Goal: Transaction & Acquisition: Purchase product/service

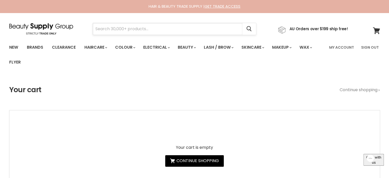
click at [122, 32] on input "Search" at bounding box center [168, 29] width 150 height 12
paste input "Davroe Hand Sanitizer"
type input "Davroe Hand Sanitizer"
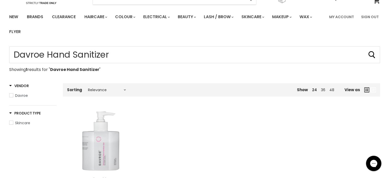
scroll to position [77, 0]
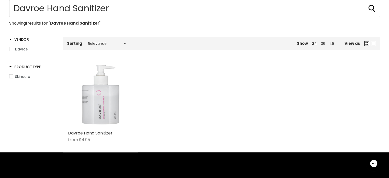
click at [62, 96] on div "Home One result for “Davroe Hand Sanitizer” Davroe Hand Sanitizer Showing 1 res…" at bounding box center [194, 76] width 383 height 152
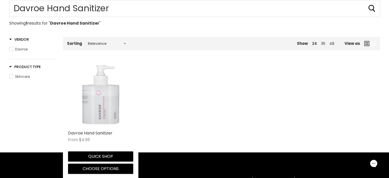
click at [104, 95] on img "Main content" at bounding box center [100, 94] width 65 height 65
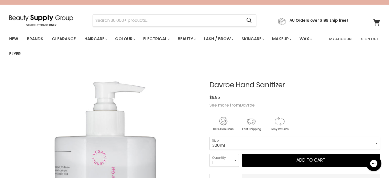
scroll to position [77, 0]
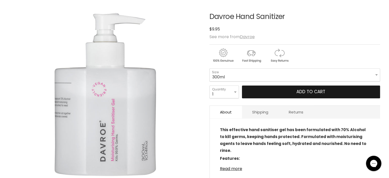
click at [298, 92] on span "Add to cart" at bounding box center [310, 91] width 29 height 6
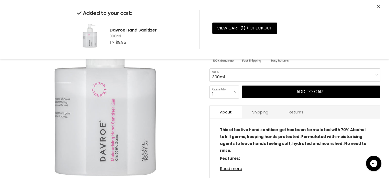
click at [379, 5] on icon "Close" at bounding box center [378, 6] width 3 height 3
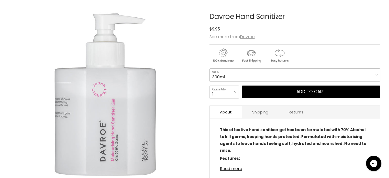
click at [233, 72] on select "300ml 75ml" at bounding box center [294, 74] width 171 height 13
click at [209, 68] on select "300ml 75ml" at bounding box center [294, 74] width 171 height 13
select select "75ml"
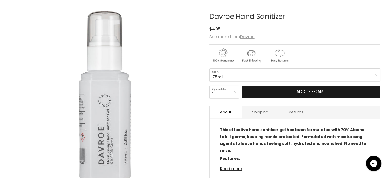
click at [273, 91] on button "Add to cart" at bounding box center [311, 91] width 138 height 13
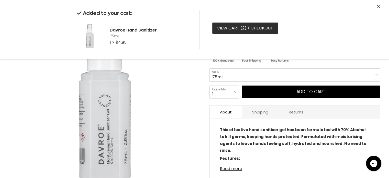
click at [227, 27] on link "View cart ( 2 ) / Checkout" at bounding box center [245, 27] width 66 height 11
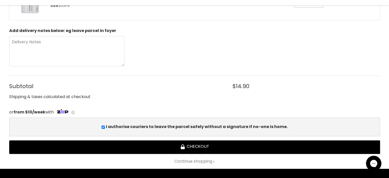
scroll to position [179, 0]
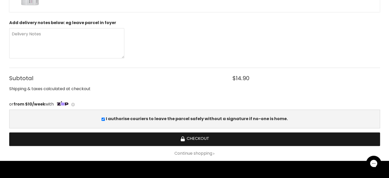
click at [189, 138] on button "Checkout" at bounding box center [194, 139] width 371 height 14
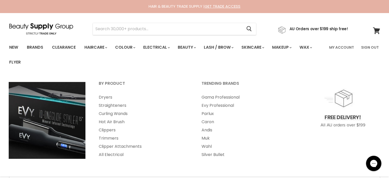
drag, startPoint x: 0, startPoint y: 0, endPoint x: 157, endPoint y: 22, distance: 158.8
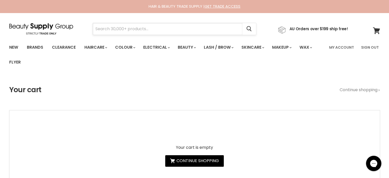
drag, startPoint x: 157, startPoint y: 22, endPoint x: 152, endPoint y: 28, distance: 7.8
paste input "Davines Dede Shampoo"
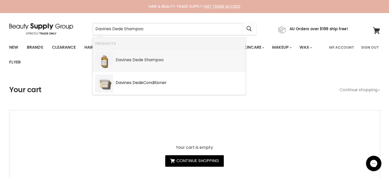
click at [144, 60] on div "Davines Dede Shampoo" at bounding box center [179, 60] width 127 height 5
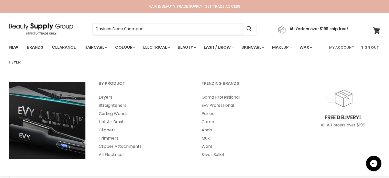
type input "Davines Dede Shampoo"
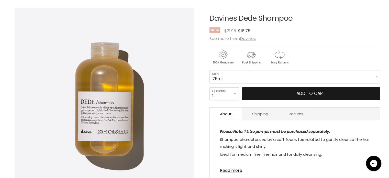
scroll to position [77, 0]
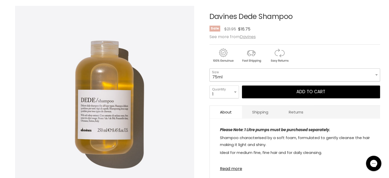
drag, startPoint x: 230, startPoint y: 73, endPoint x: 230, endPoint y: 79, distance: 5.6
click at [230, 74] on select "75ml 250ml 1 Litre" at bounding box center [294, 74] width 171 height 13
click at [209, 68] on select "75ml 250ml 1 Litre" at bounding box center [294, 74] width 171 height 13
select select "250ml"
click at [233, 95] on select "1 2 3 4 5 6 7 8 9 10+" at bounding box center [223, 91] width 29 height 13
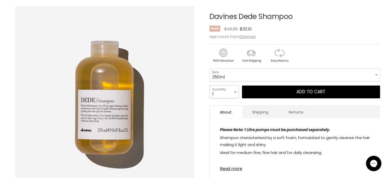
select select "2"
click at [209, 85] on select "1 2 3 4 5 6 7 8 9 10+" at bounding box center [223, 91] width 29 height 13
type input "2"
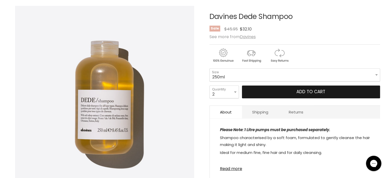
click at [284, 93] on button "Add to cart" at bounding box center [311, 91] width 138 height 13
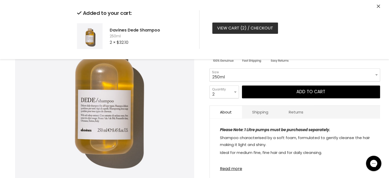
click at [227, 29] on link "View cart ( 2 ) / Checkout" at bounding box center [245, 27] width 66 height 11
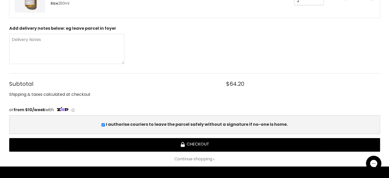
scroll to position [128, 0]
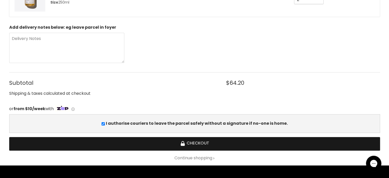
click at [198, 145] on button "Checkout" at bounding box center [194, 144] width 371 height 14
